Goal: Complete application form

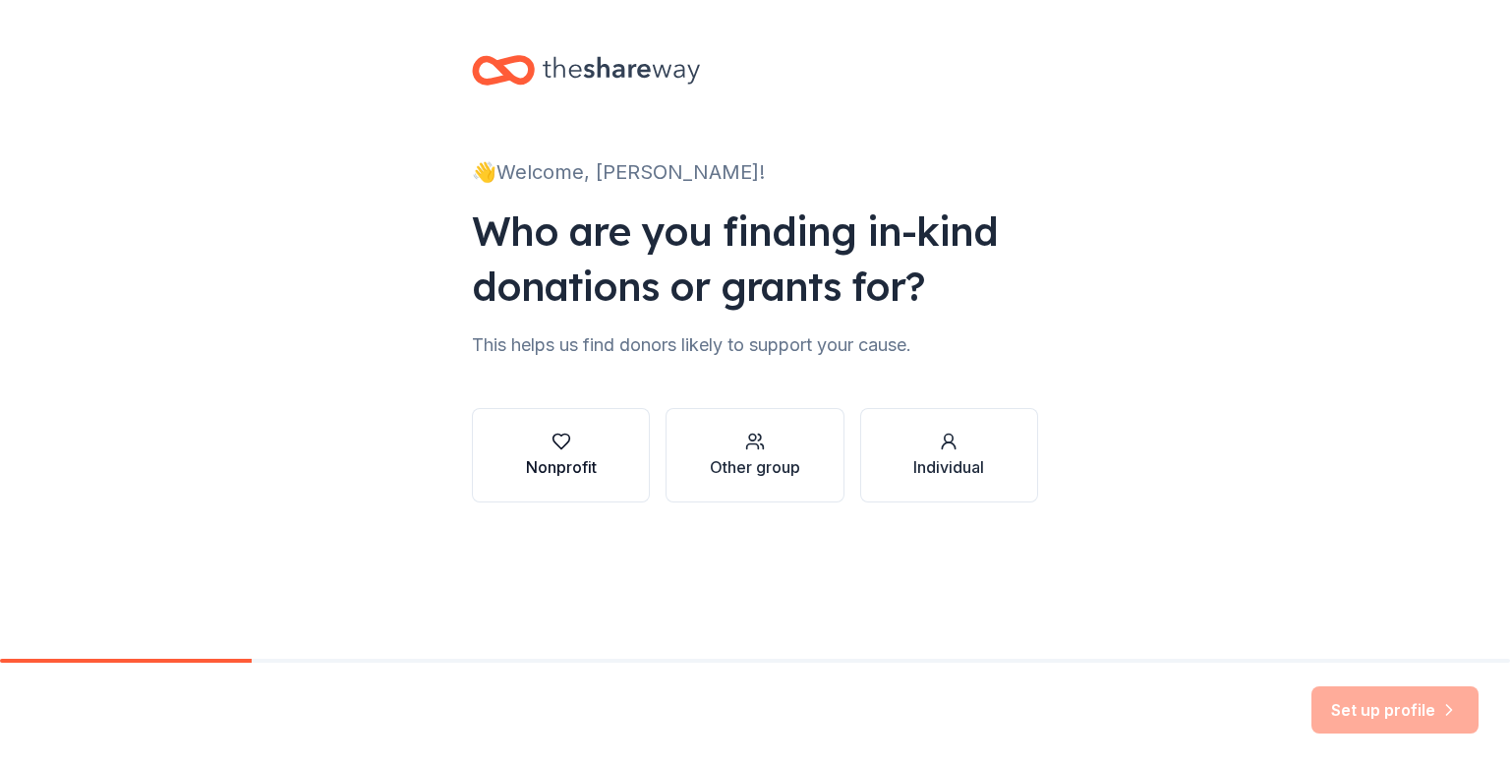
click at [572, 439] on div "button" at bounding box center [561, 442] width 71 height 20
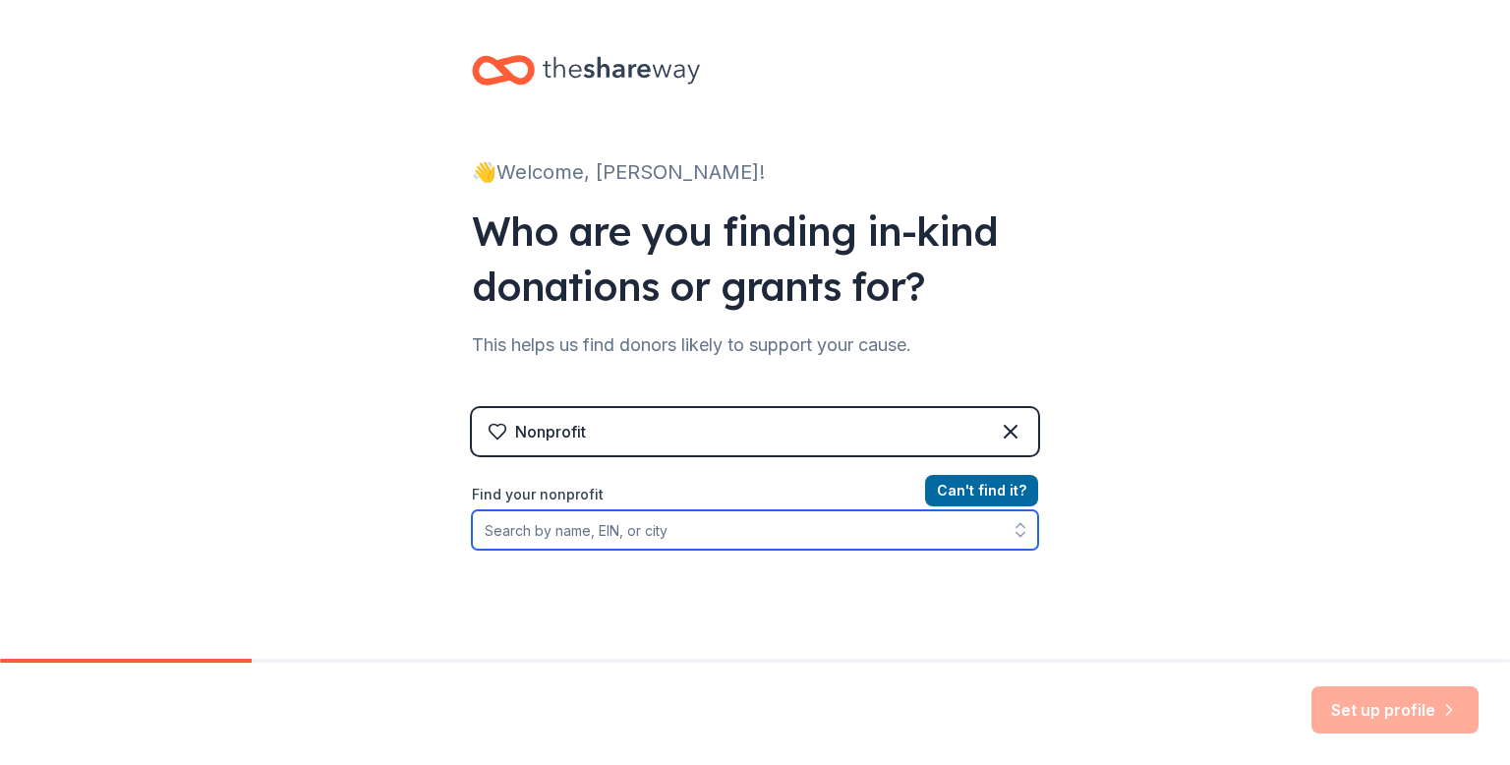
click at [617, 535] on input "Find your nonprofit" at bounding box center [755, 529] width 566 height 39
type input "36-"
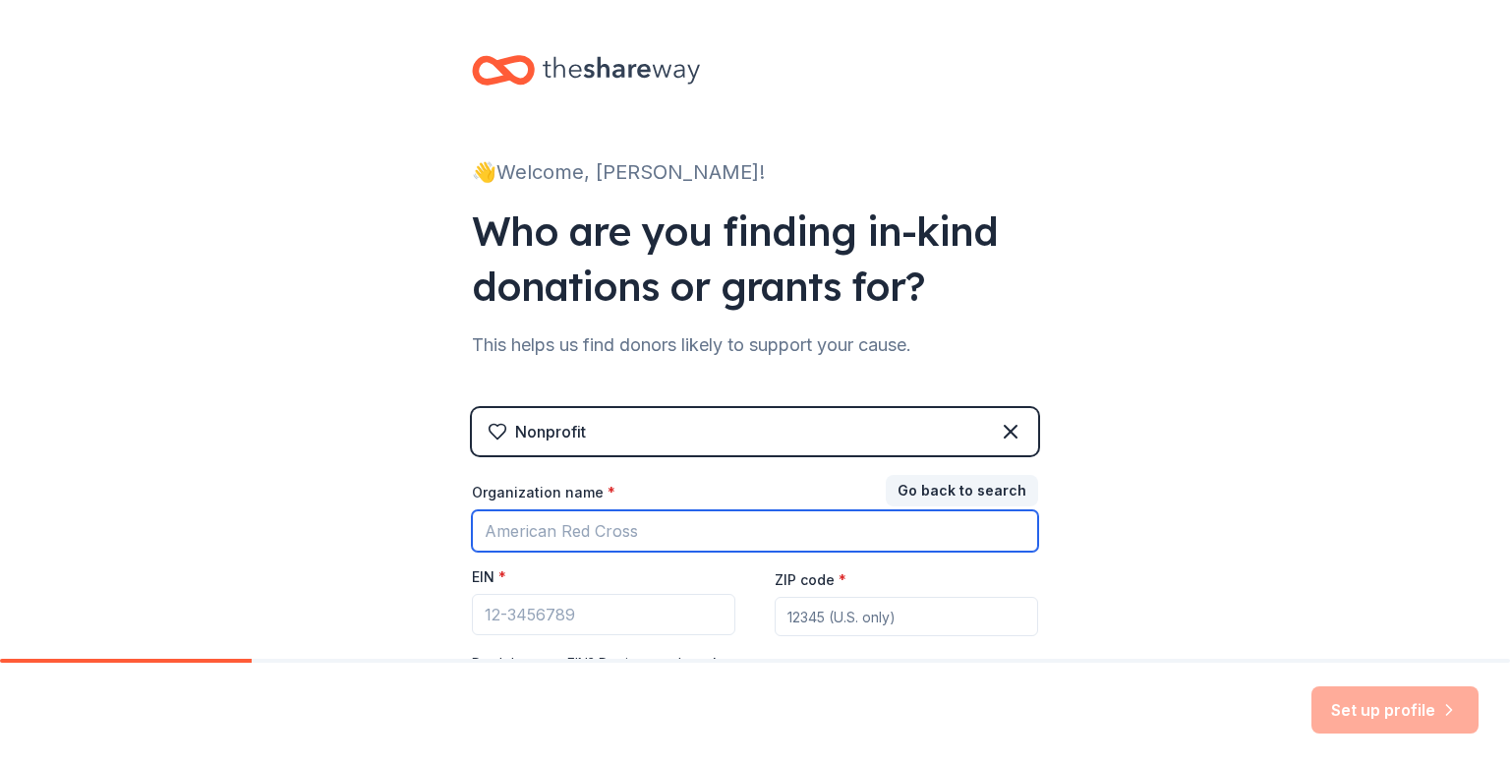
click at [627, 534] on input "Organization name *" at bounding box center [755, 530] width 566 height 41
type input "[GEOGRAPHIC_DATA]"
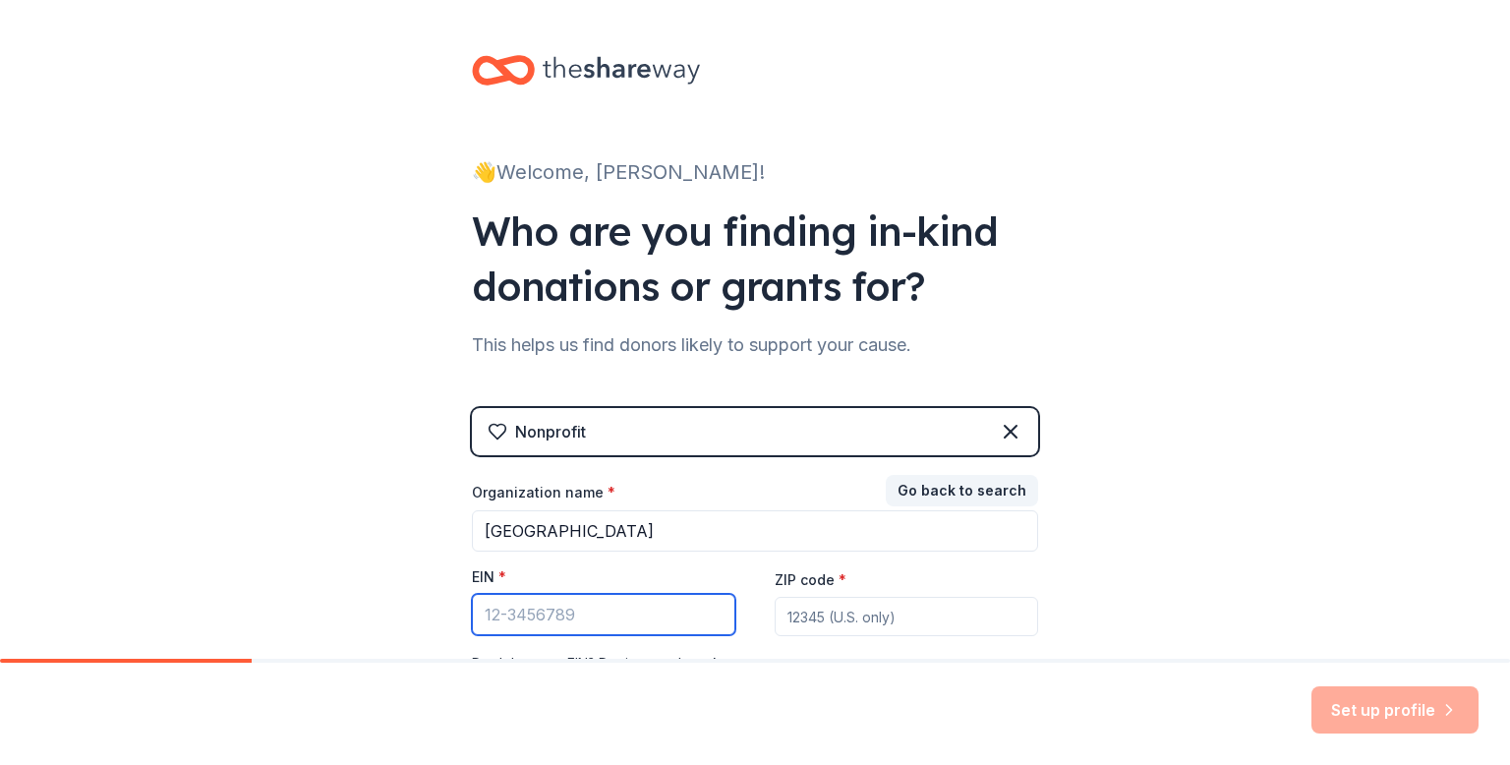
click at [559, 615] on input "EIN *" at bounding box center [603, 614] width 263 height 41
click at [431, 424] on div "👋 Welcome, [PERSON_NAME]! Who are you finding in-kind donations or grants for? …" at bounding box center [755, 404] width 1510 height 809
click at [557, 618] on input "36" at bounding box center [603, 614] width 263 height 41
type input "[US_EMPLOYER_IDENTIFICATION_NUMBER]"
click at [888, 613] on input "ZIP code *" at bounding box center [906, 616] width 263 height 39
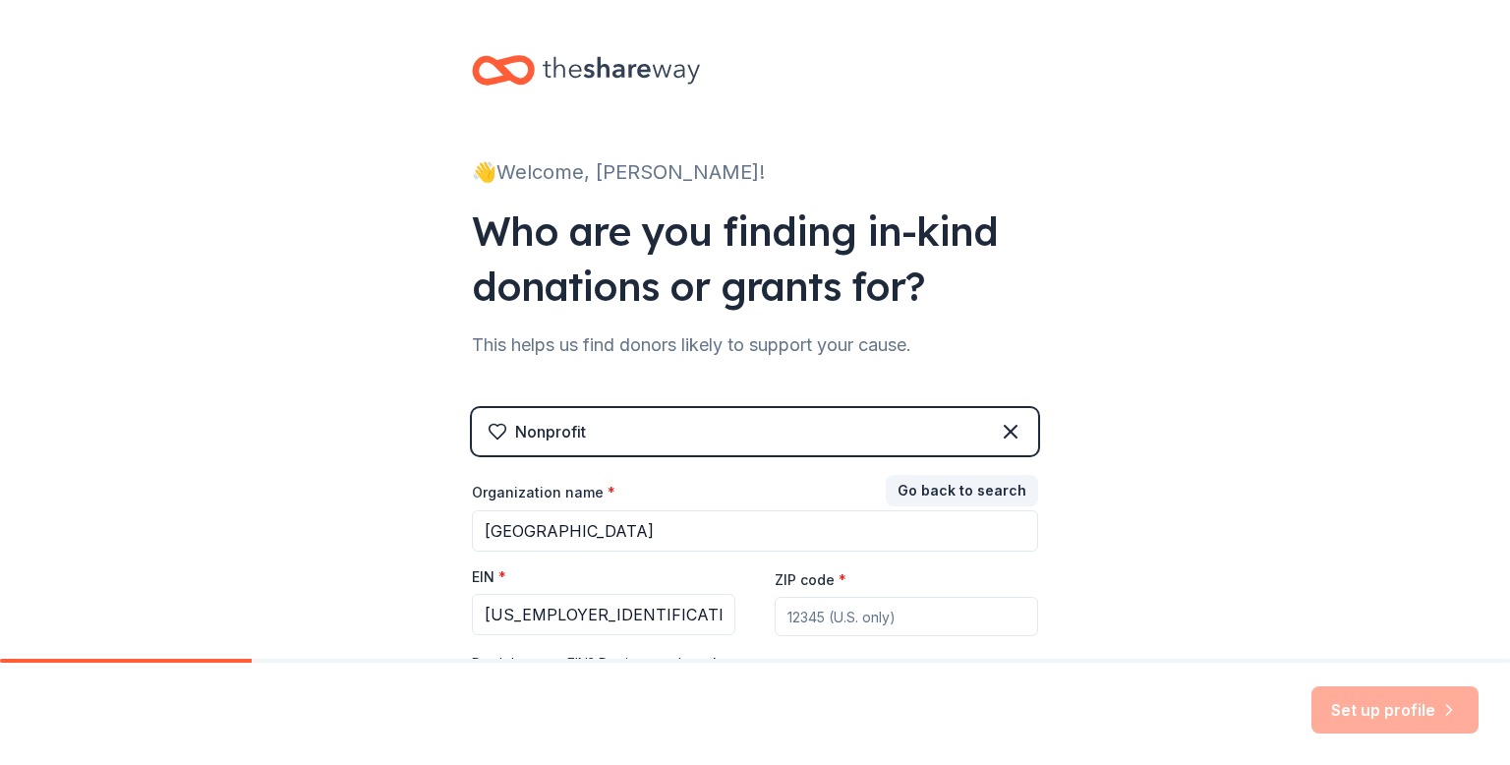
type input "60135"
click at [1346, 716] on button "Set up profile" at bounding box center [1394, 709] width 167 height 47
click at [1386, 711] on div "Set up profile" at bounding box center [1394, 709] width 167 height 47
click at [927, 491] on button "Go back to search" at bounding box center [962, 490] width 152 height 31
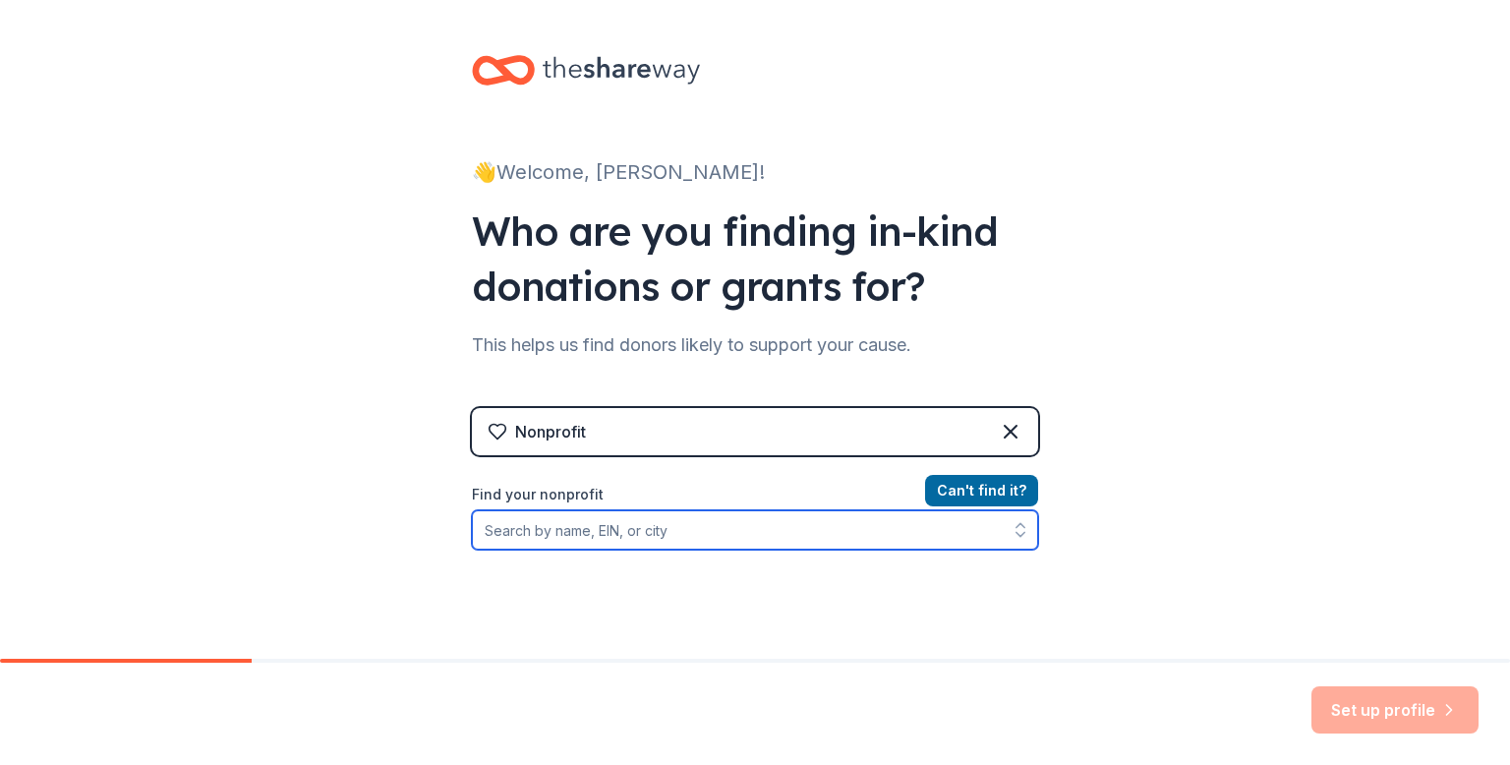
click at [655, 535] on input "Find your nonprofit" at bounding box center [755, 529] width 566 height 39
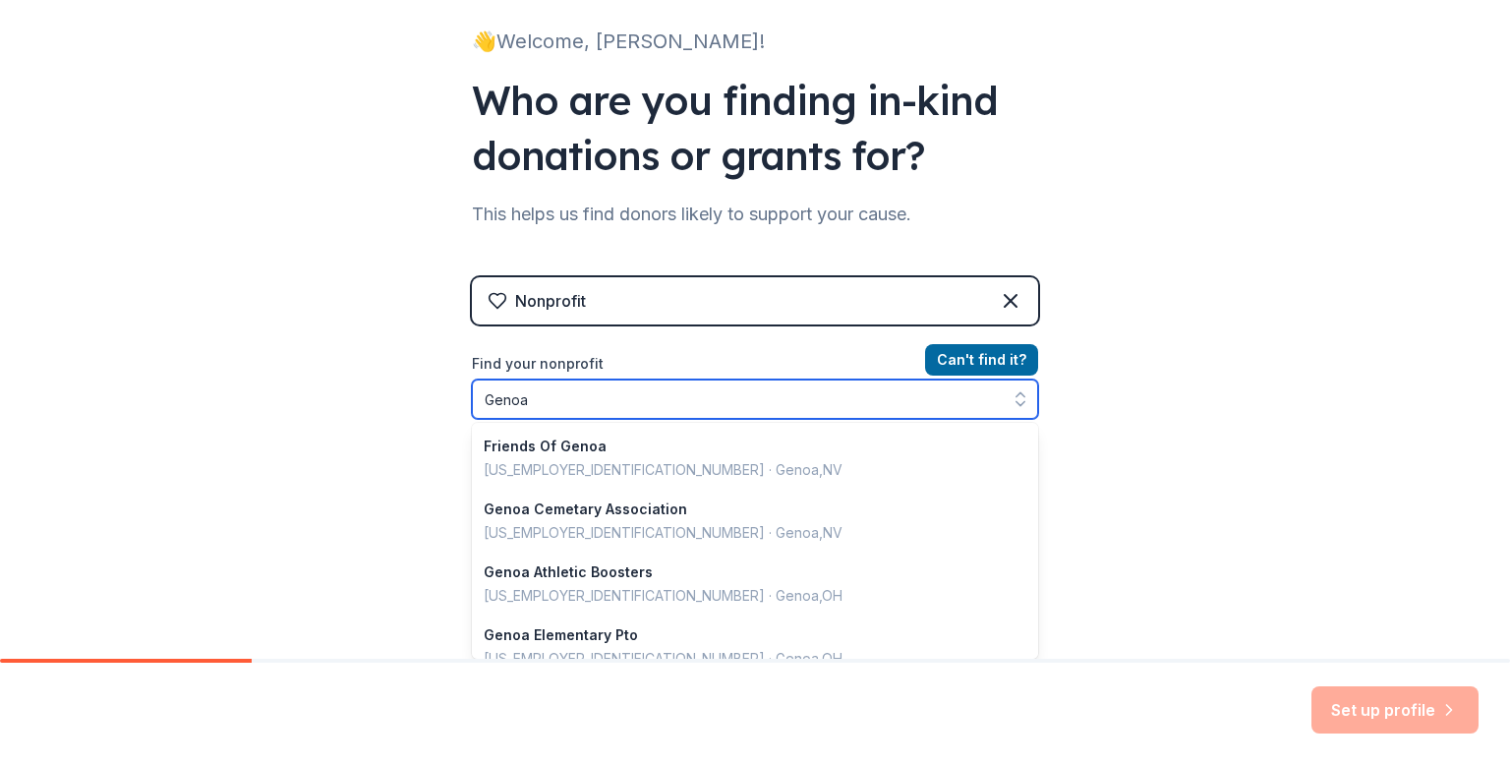
type input "Genoa"
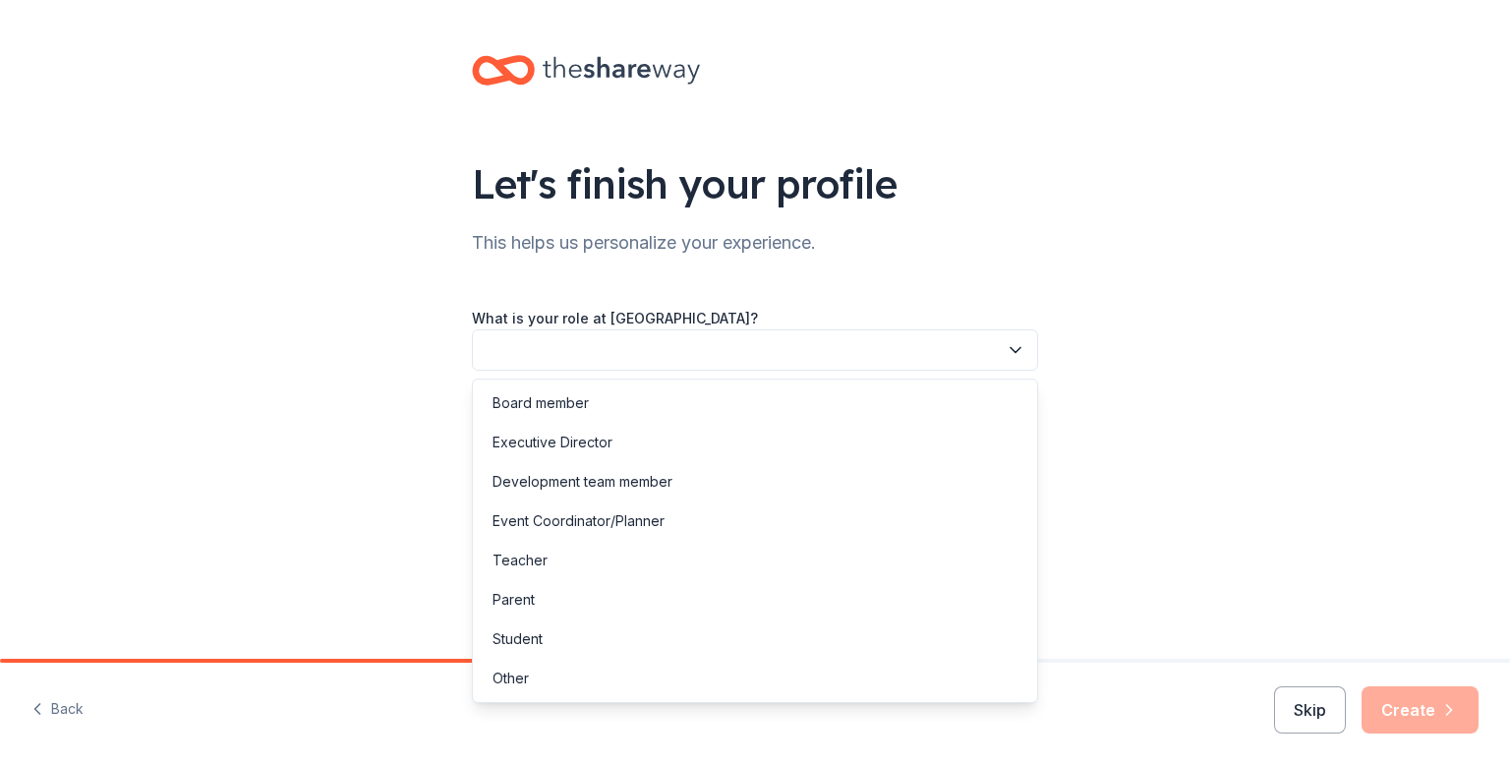
click at [579, 352] on button "button" at bounding box center [755, 349] width 566 height 41
click at [597, 550] on div "Teacher" at bounding box center [755, 560] width 556 height 39
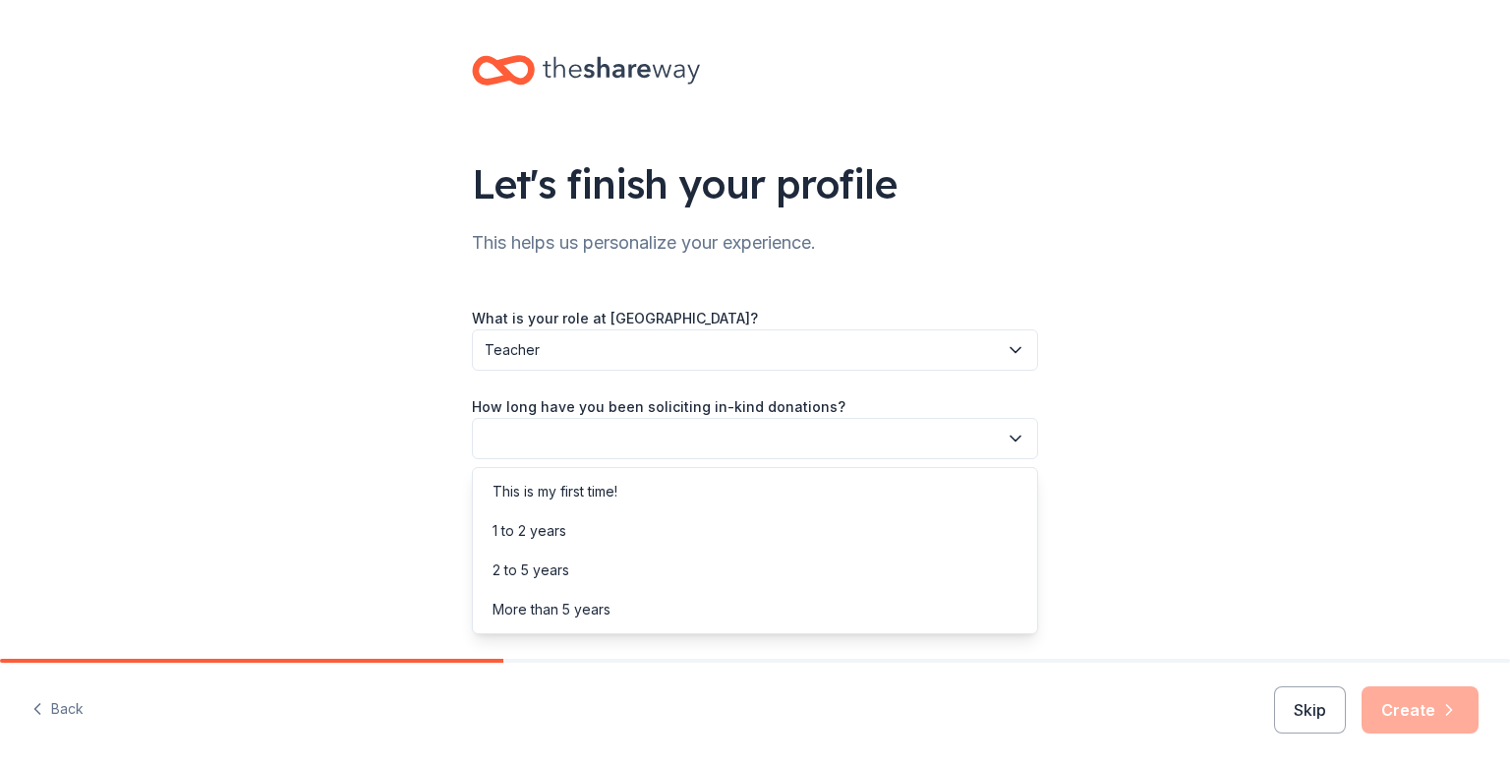
click at [610, 434] on button "button" at bounding box center [755, 438] width 566 height 41
click at [617, 484] on div "This is my first time!" at bounding box center [554, 492] width 125 height 24
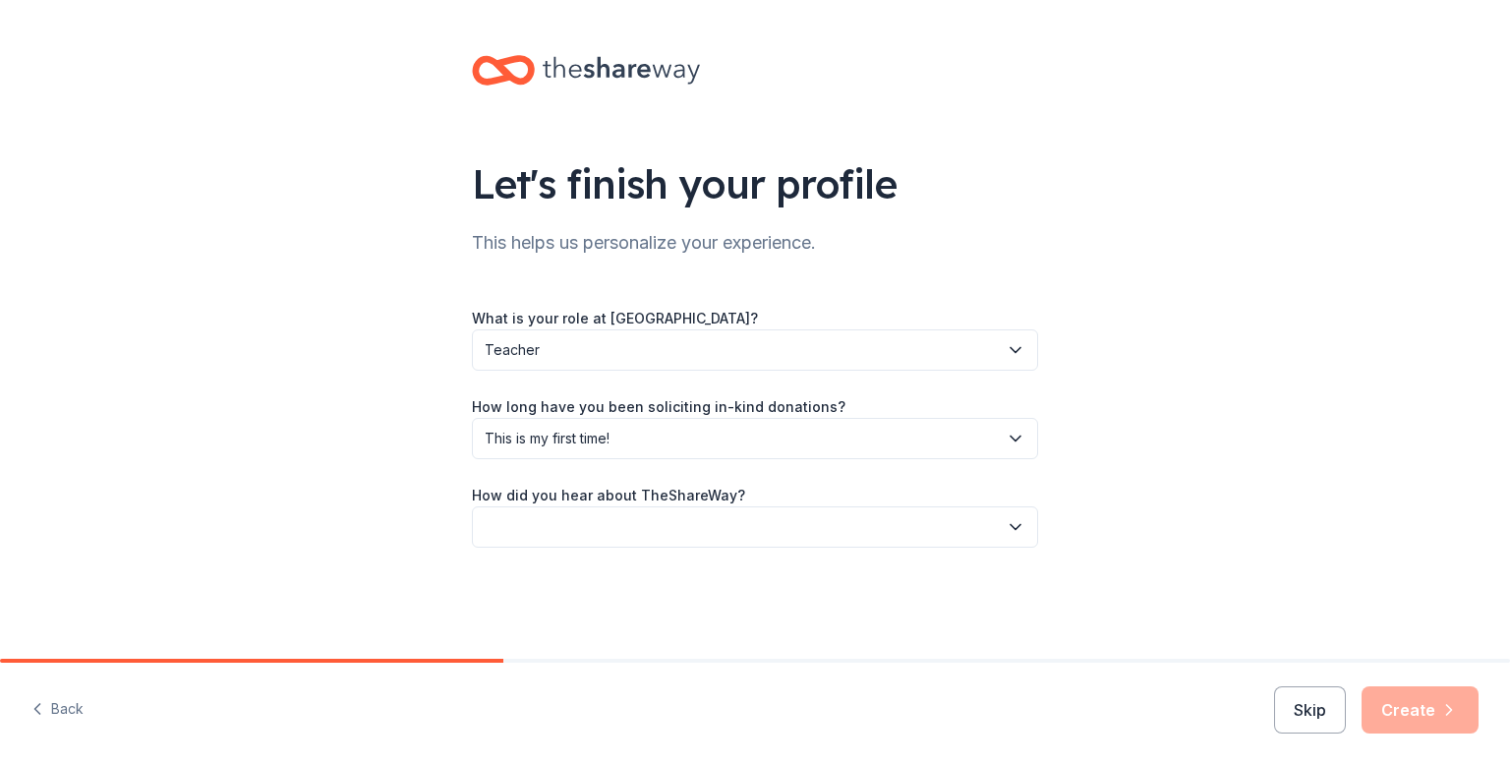
click at [639, 527] on button "button" at bounding box center [755, 526] width 566 height 41
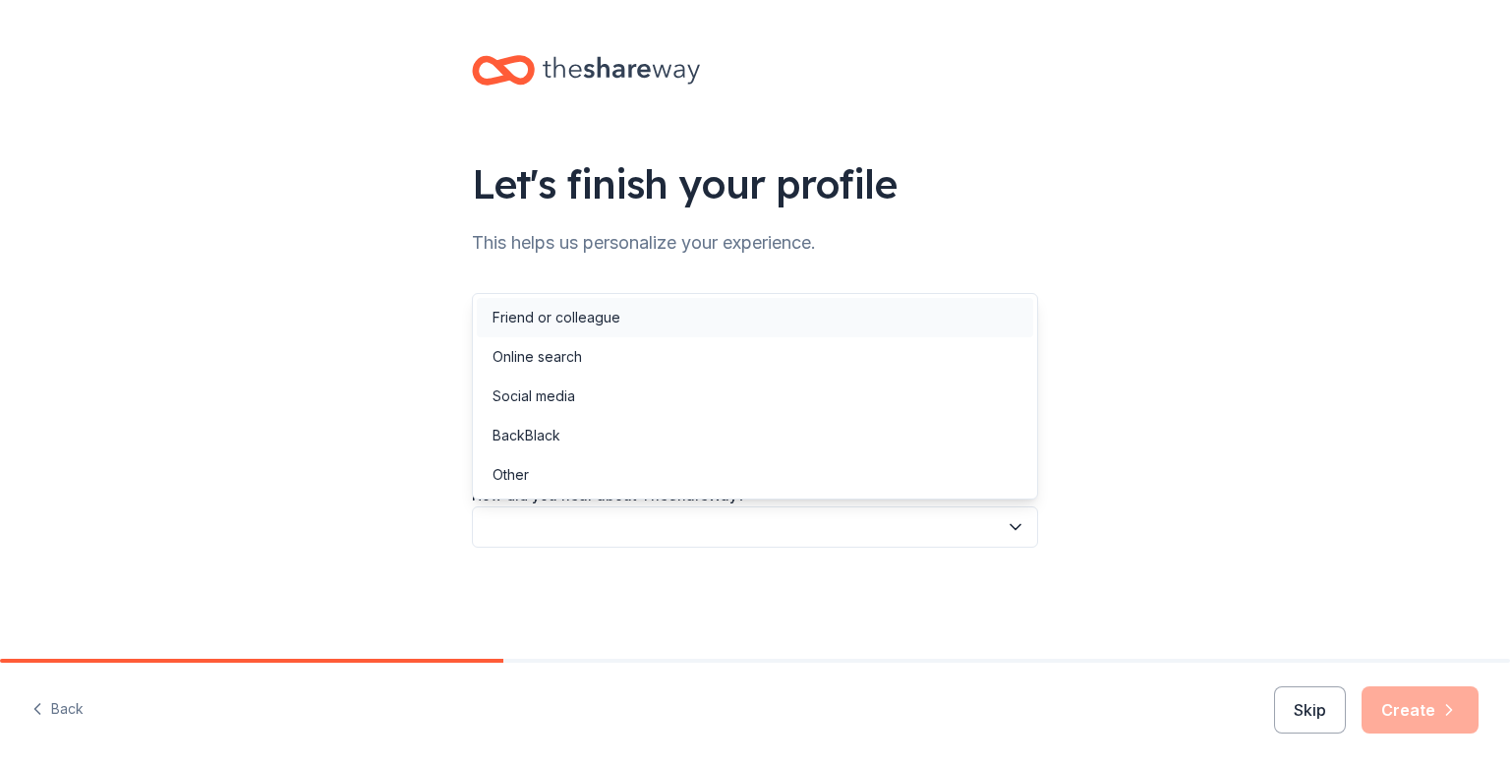
click at [639, 313] on div "Friend or colleague" at bounding box center [755, 317] width 556 height 39
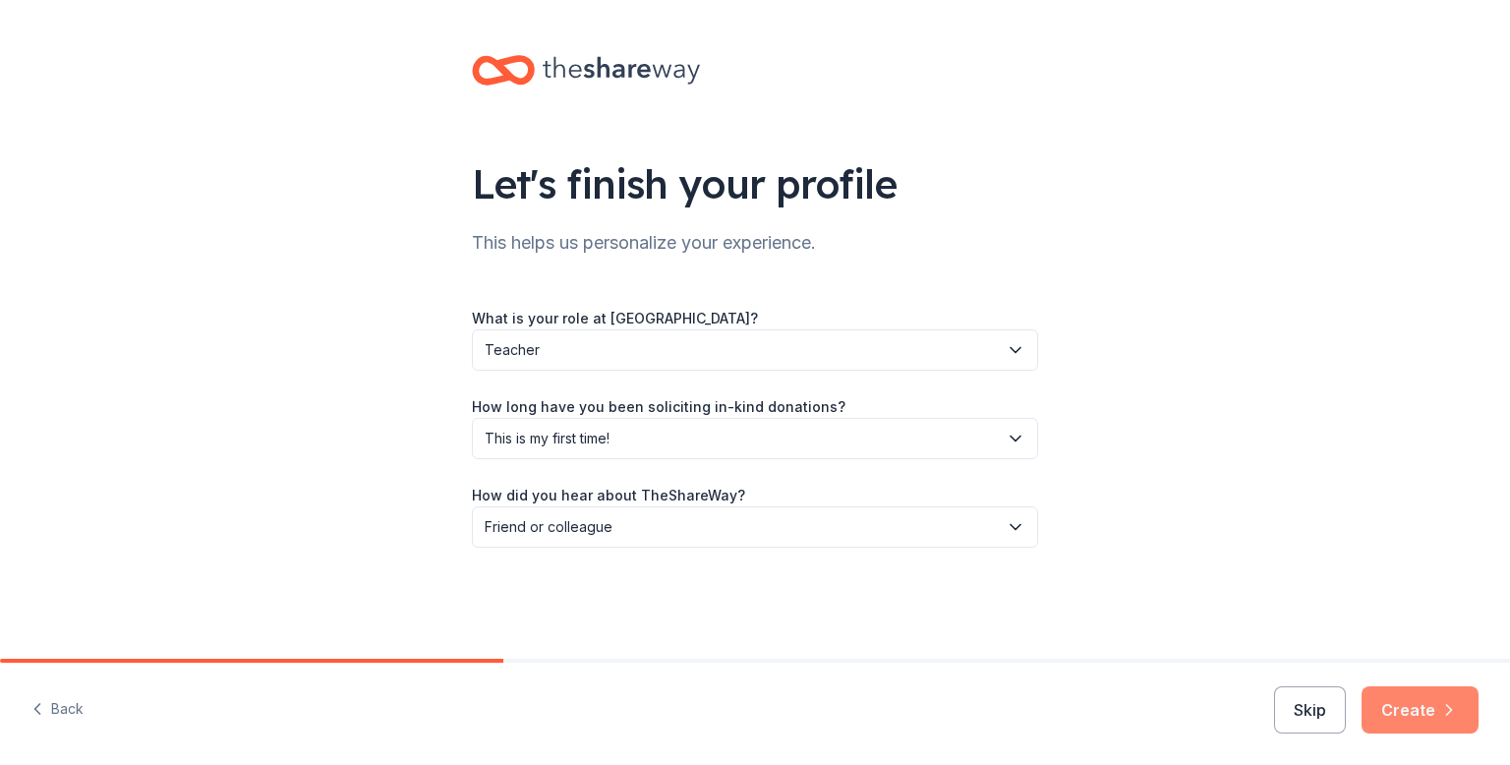
click at [1413, 719] on button "Create" at bounding box center [1419, 709] width 117 height 47
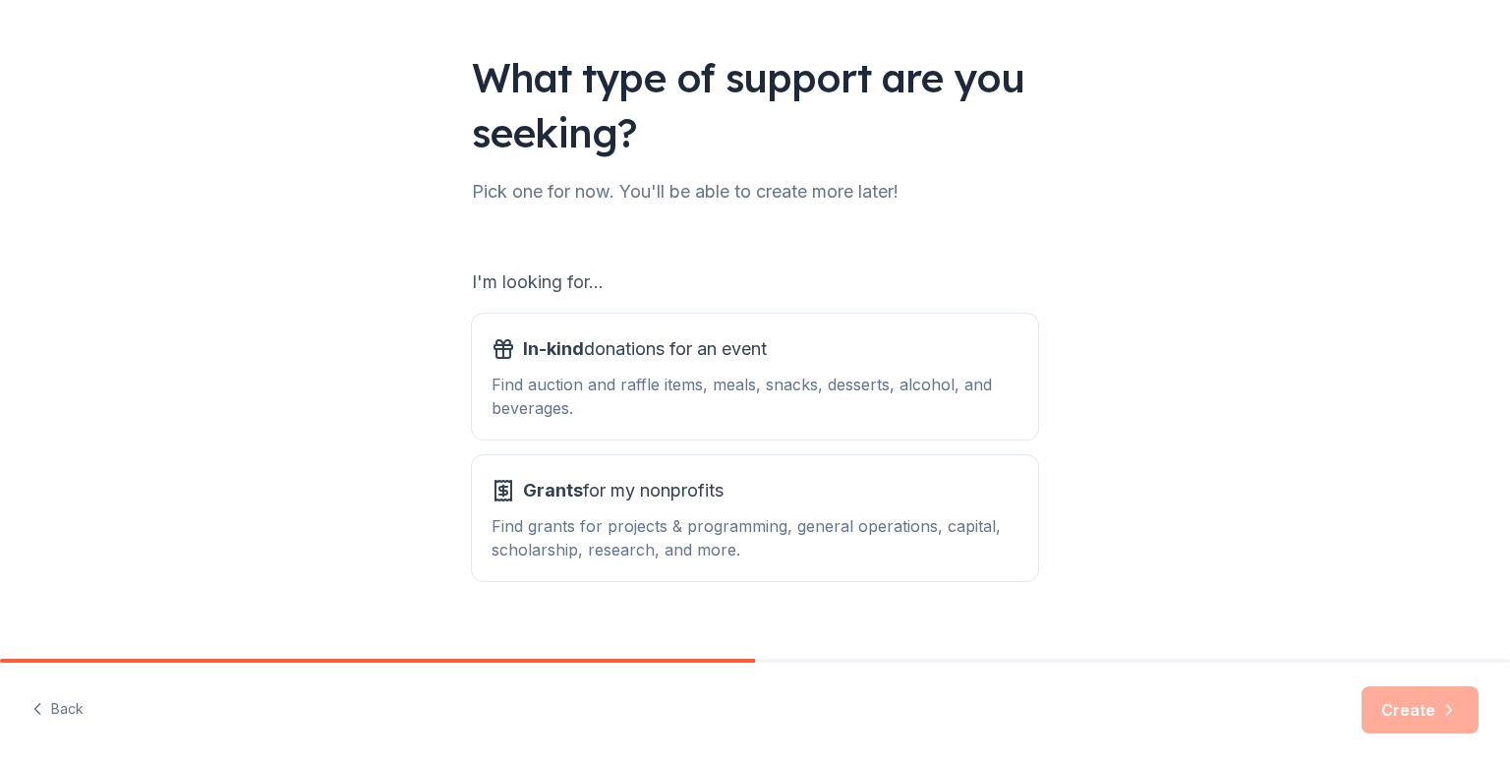
scroll to position [110, 0]
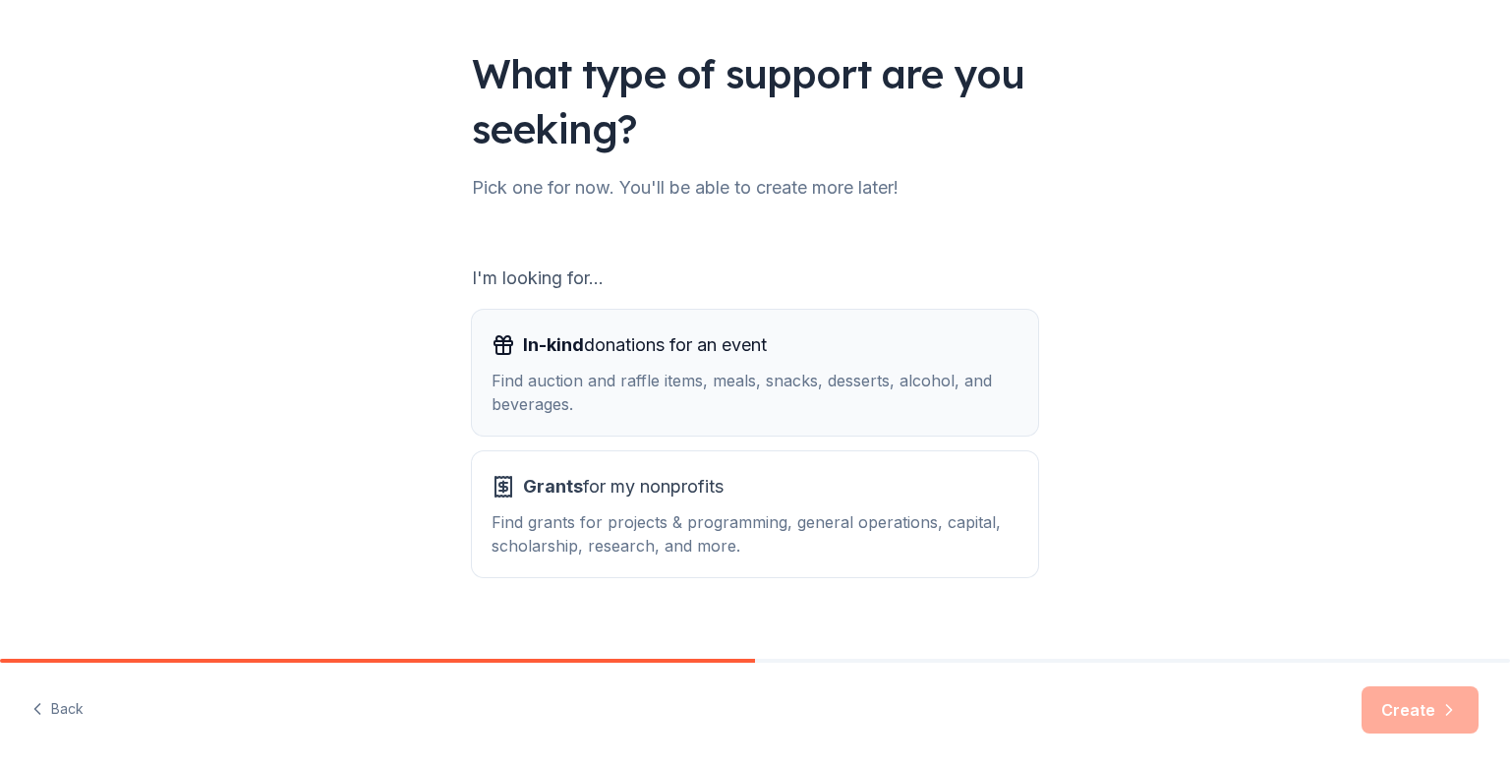
click at [904, 399] on div "Find auction and raffle items, meals, snacks, desserts, alcohol, and beverages." at bounding box center [754, 392] width 527 height 47
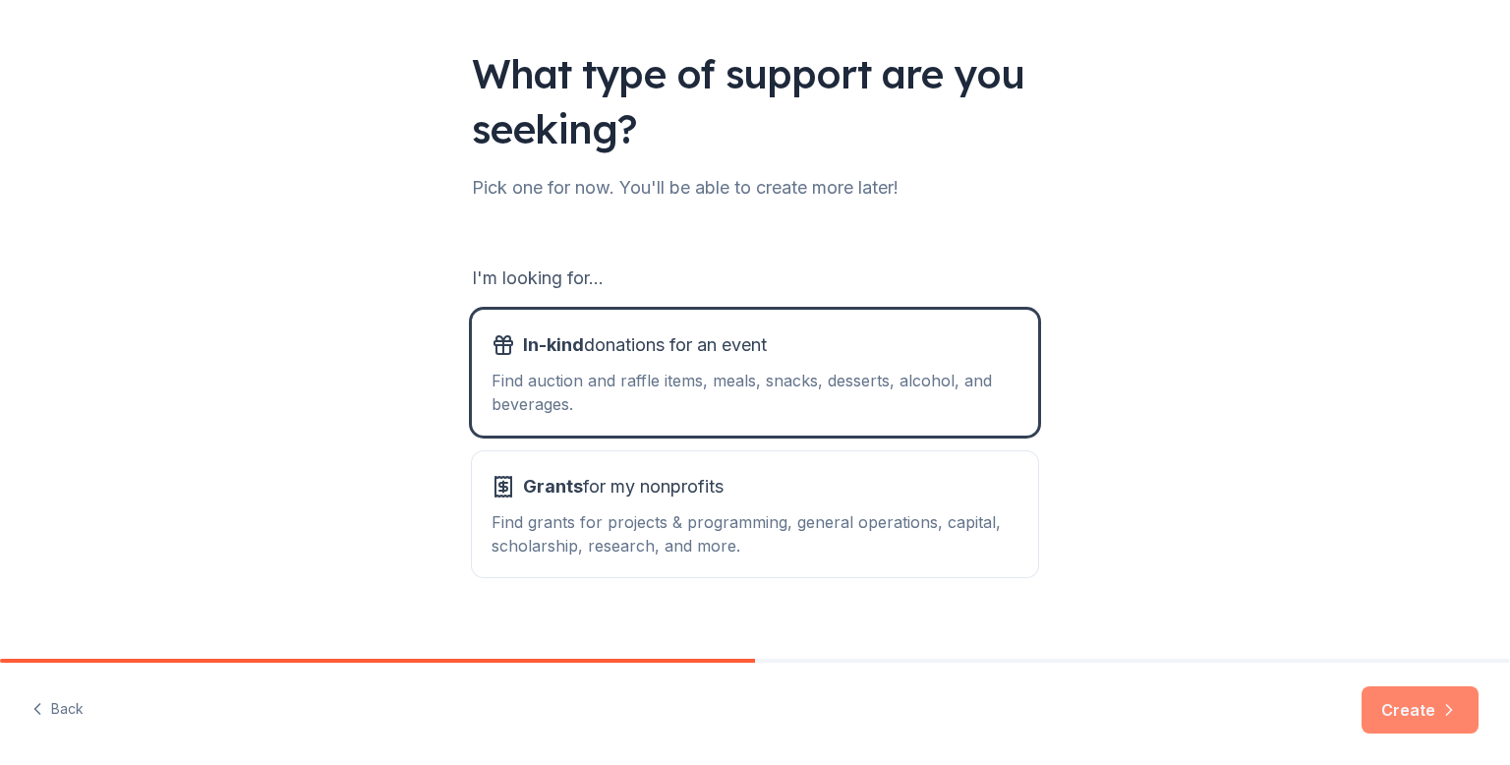
click at [1400, 704] on button "Create" at bounding box center [1419, 709] width 117 height 47
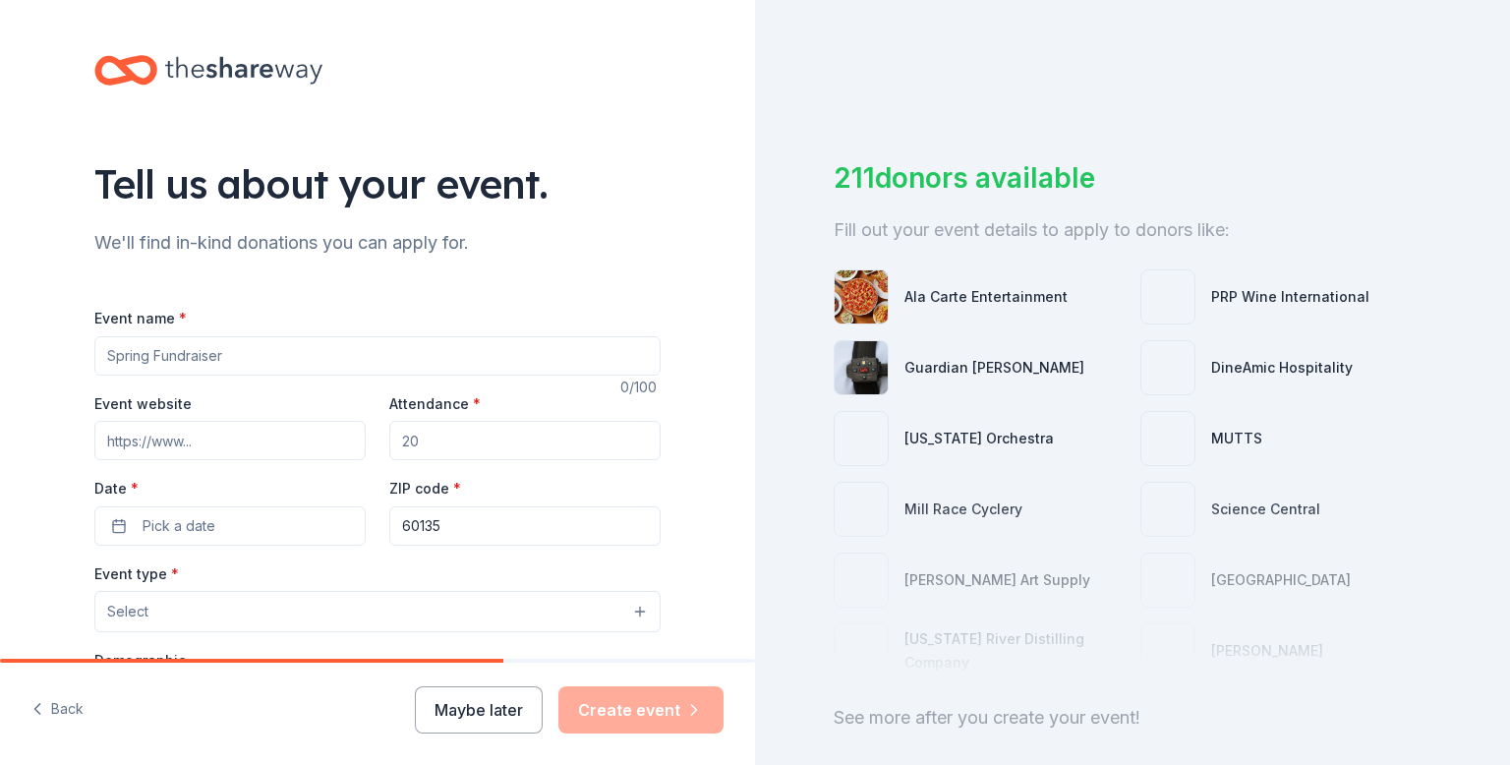
scroll to position [94, 0]
